Goal: Find specific page/section: Find specific page/section

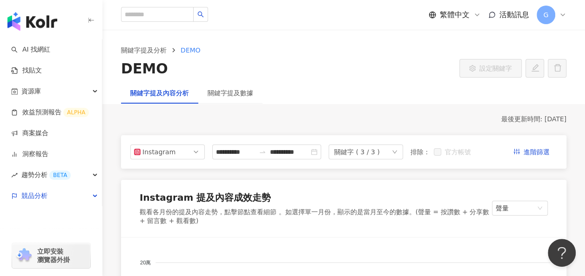
click at [558, 14] on div "G" at bounding box center [551, 15] width 30 height 19
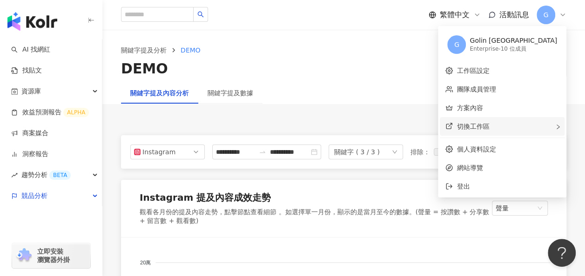
click at [529, 130] on div "切換工作區" at bounding box center [502, 126] width 125 height 19
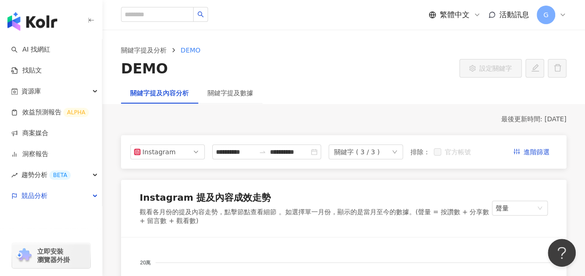
click at [548, 13] on span "G" at bounding box center [545, 15] width 19 height 19
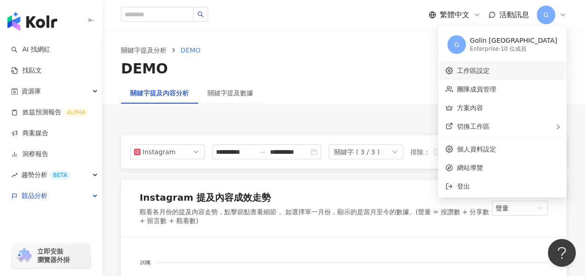
click at [489, 71] on link "工作區設定" at bounding box center [472, 70] width 33 height 7
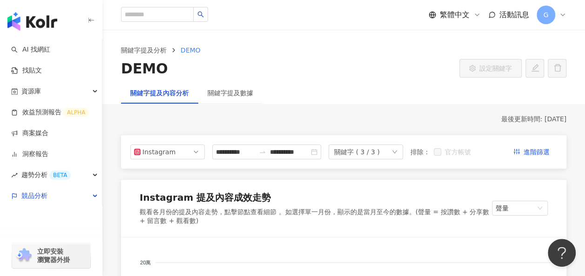
click at [551, 13] on span "G" at bounding box center [545, 15] width 19 height 19
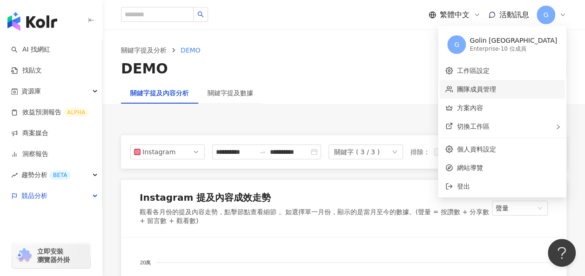
click at [495, 88] on link "團隊成員管理" at bounding box center [475, 89] width 39 height 7
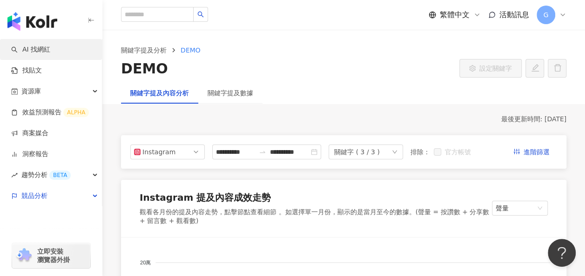
click at [50, 51] on link "AI 找網紅" at bounding box center [30, 49] width 39 height 9
click at [559, 15] on icon at bounding box center [562, 14] width 7 height 7
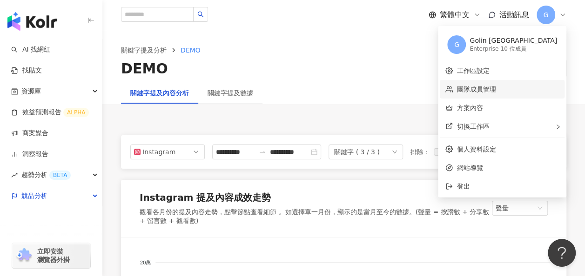
click at [495, 93] on link "團隊成員管理" at bounding box center [475, 89] width 39 height 7
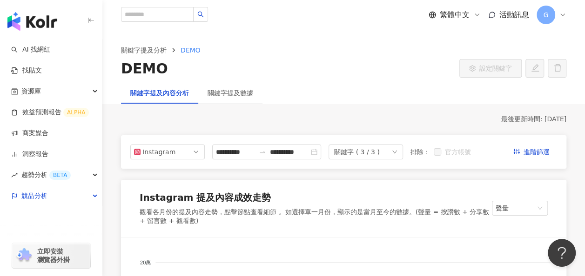
click at [564, 16] on icon at bounding box center [562, 14] width 7 height 7
